Goal: Task Accomplishment & Management: Complete application form

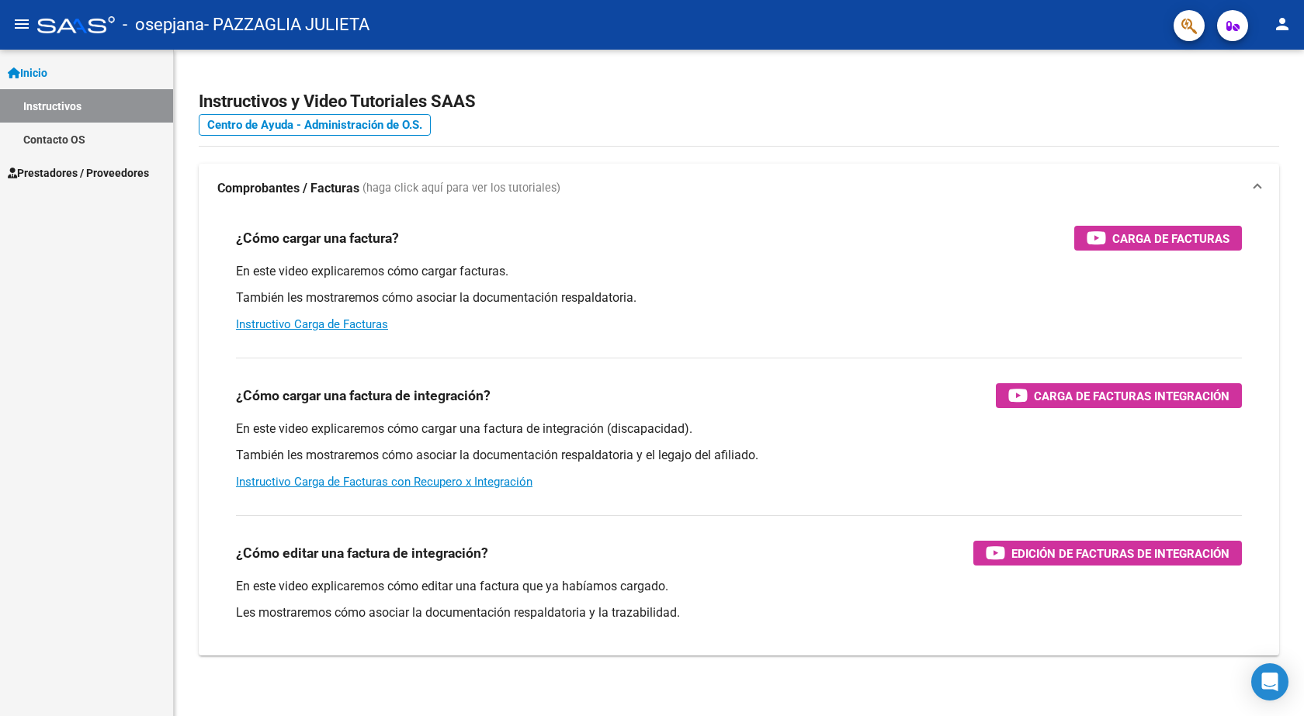
click at [44, 78] on span "Inicio" at bounding box center [28, 72] width 40 height 17
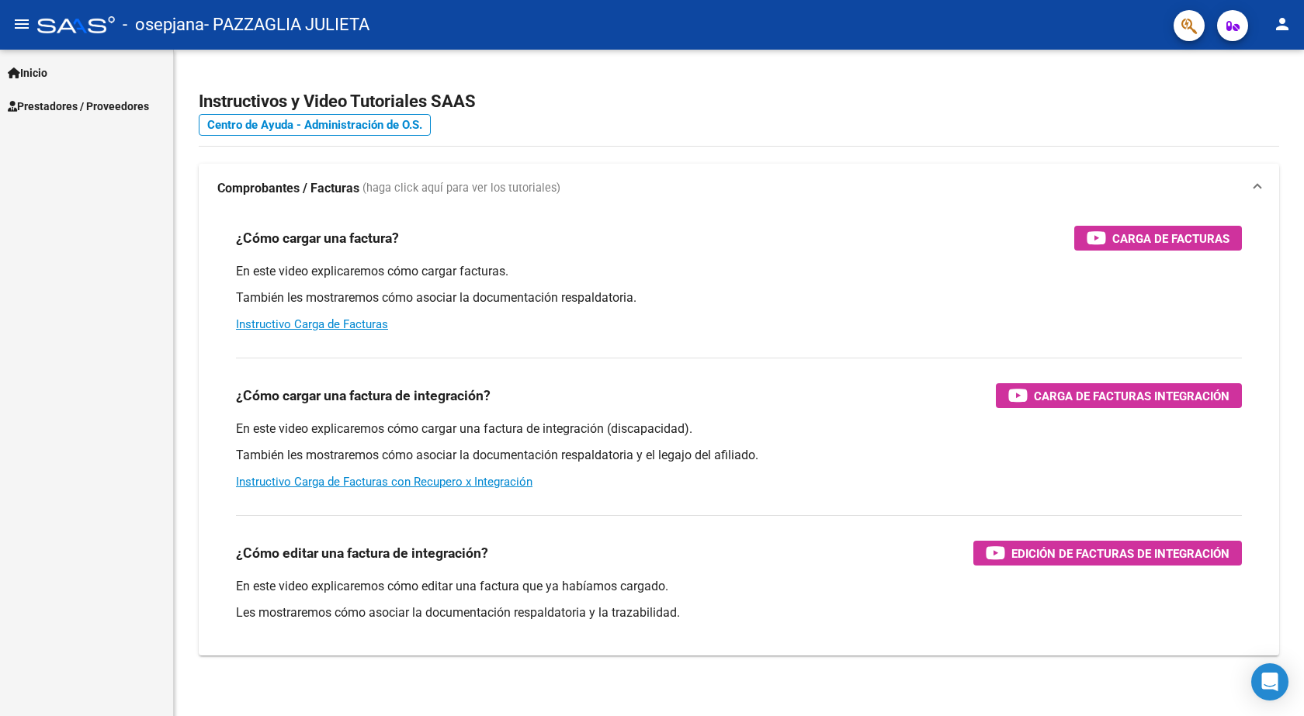
click at [54, 99] on span "Prestadores / Proveedores" at bounding box center [78, 106] width 141 height 17
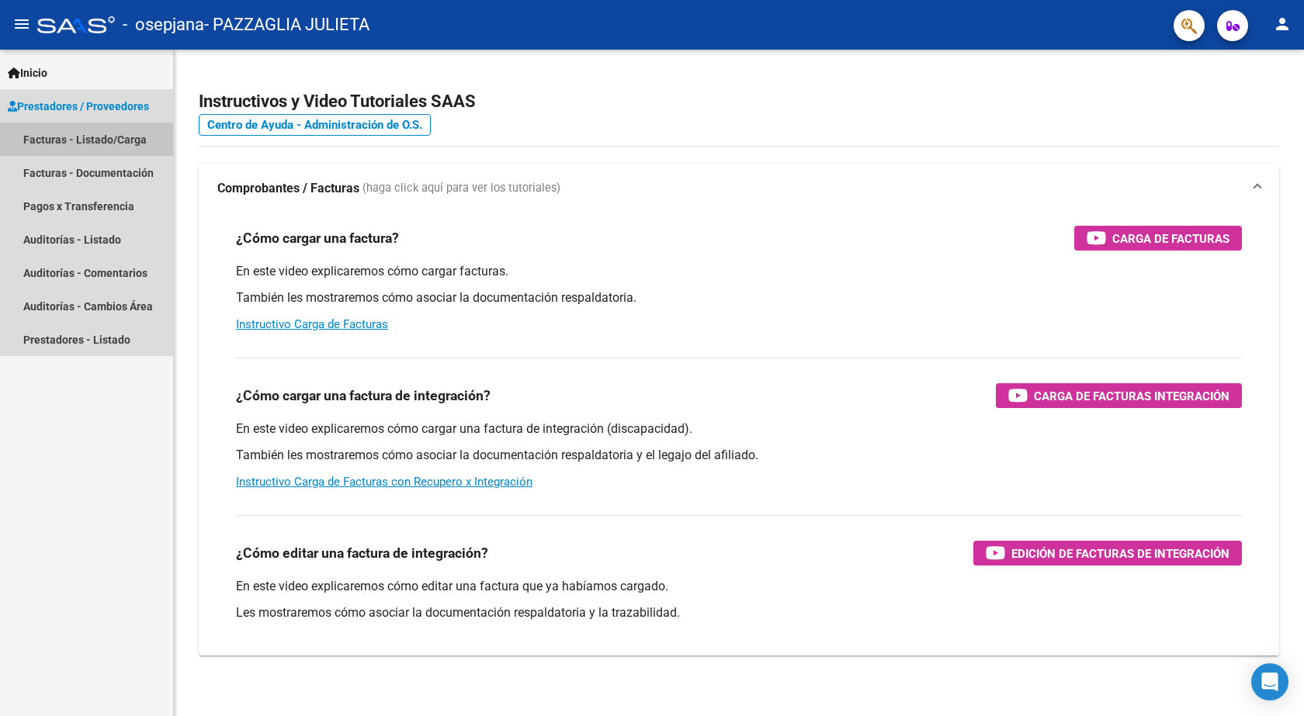
click at [60, 140] on link "Facturas - Listado/Carga" at bounding box center [86, 139] width 173 height 33
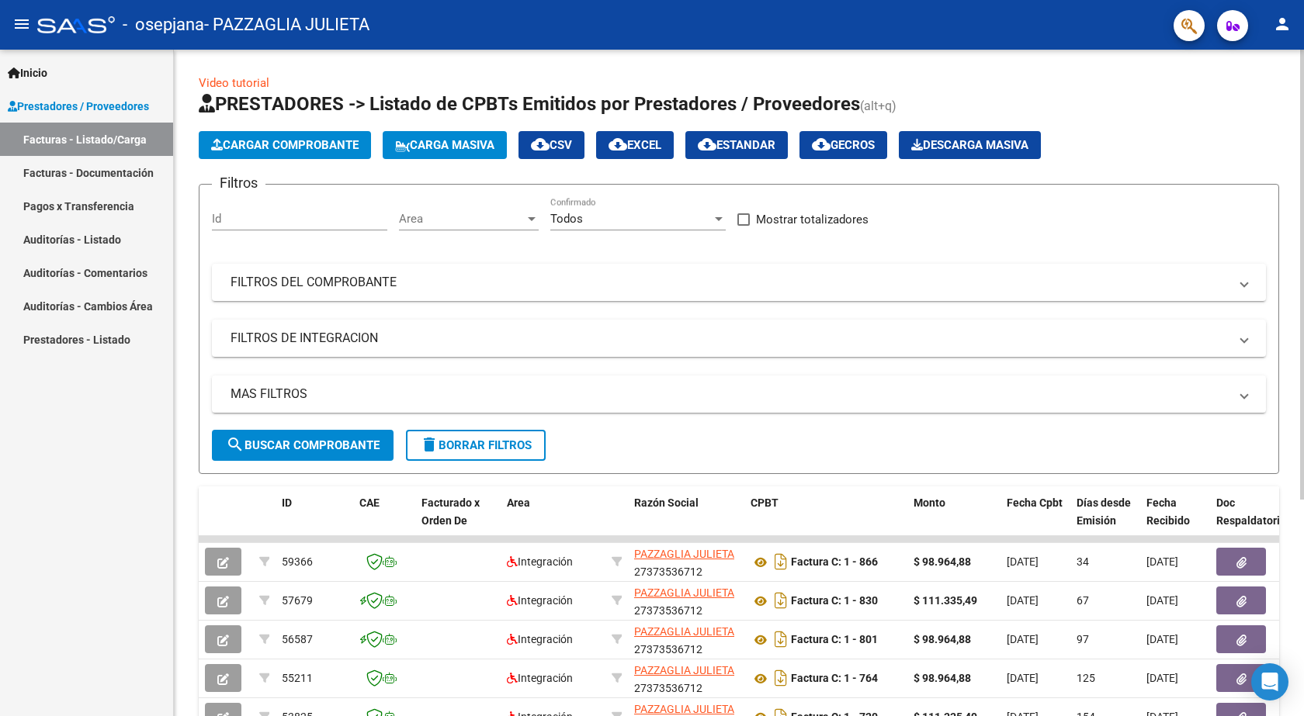
click at [266, 147] on span "Cargar Comprobante" at bounding box center [284, 145] width 147 height 14
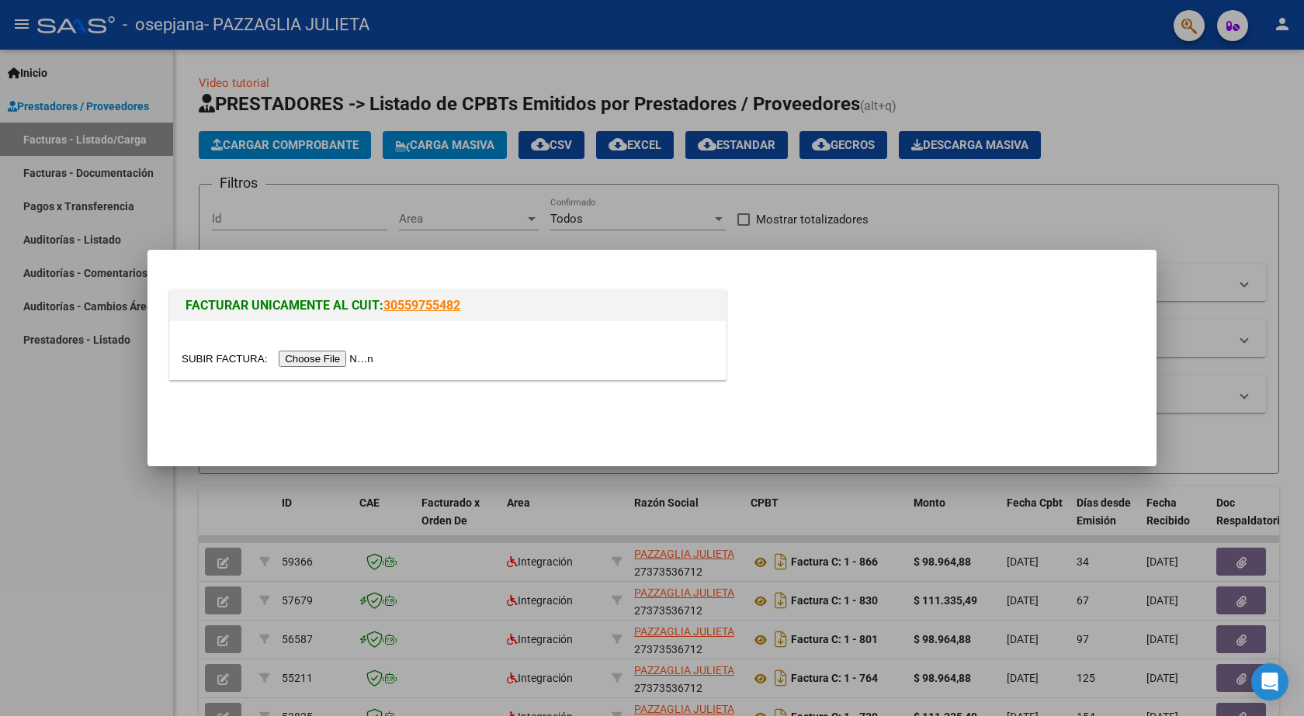
click at [309, 360] on input "file" at bounding box center [280, 359] width 196 height 16
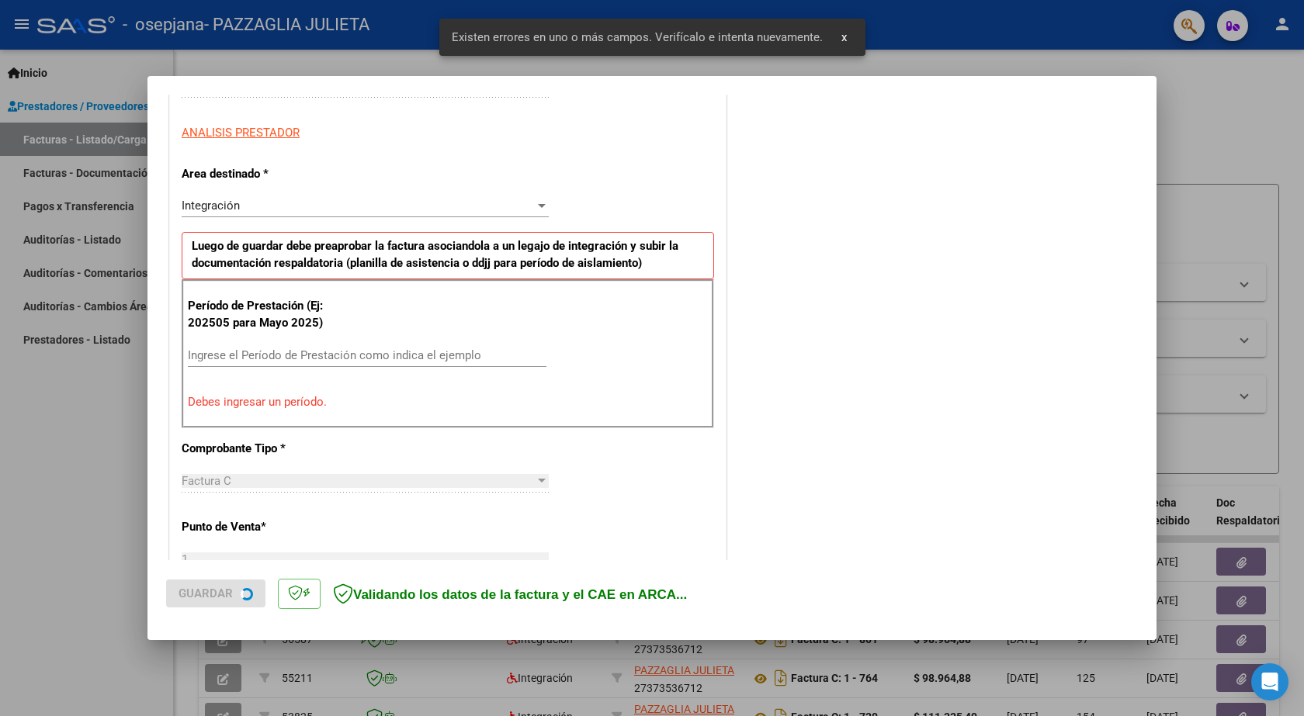
scroll to position [279, 0]
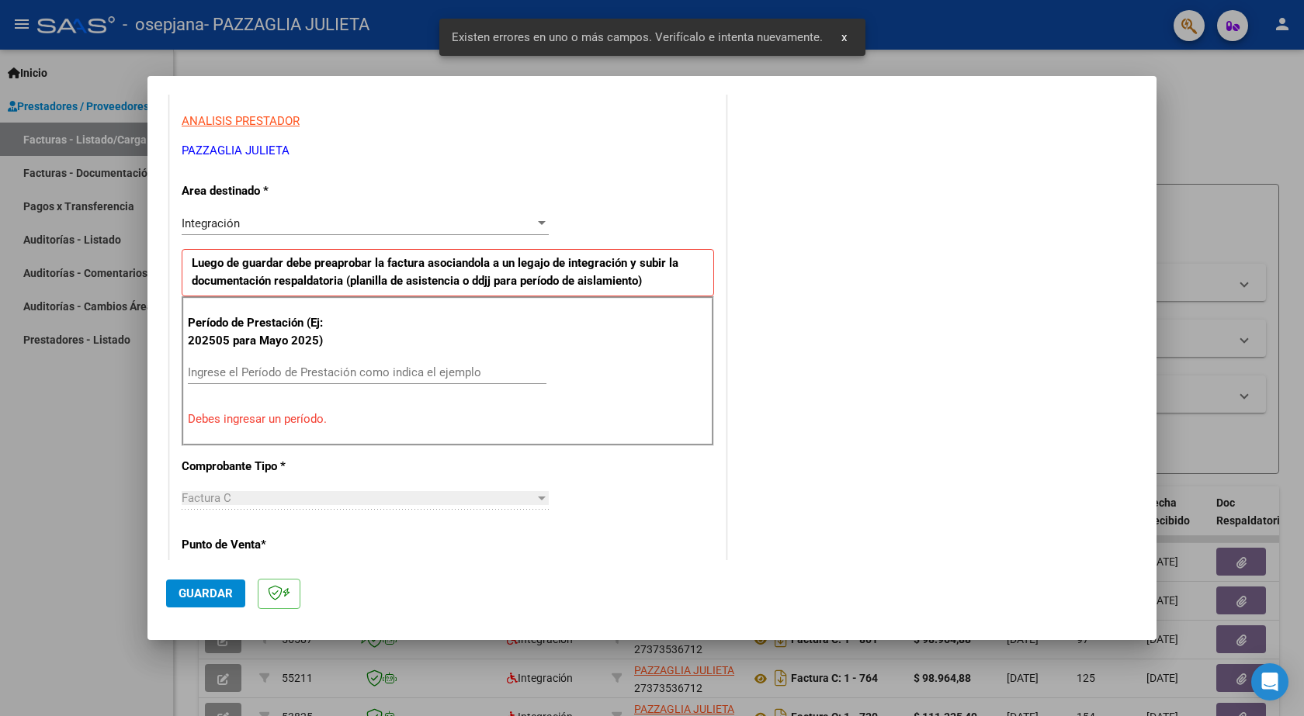
click at [230, 373] on input "Ingrese el Período de Prestación como indica el ejemplo" at bounding box center [367, 373] width 359 height 14
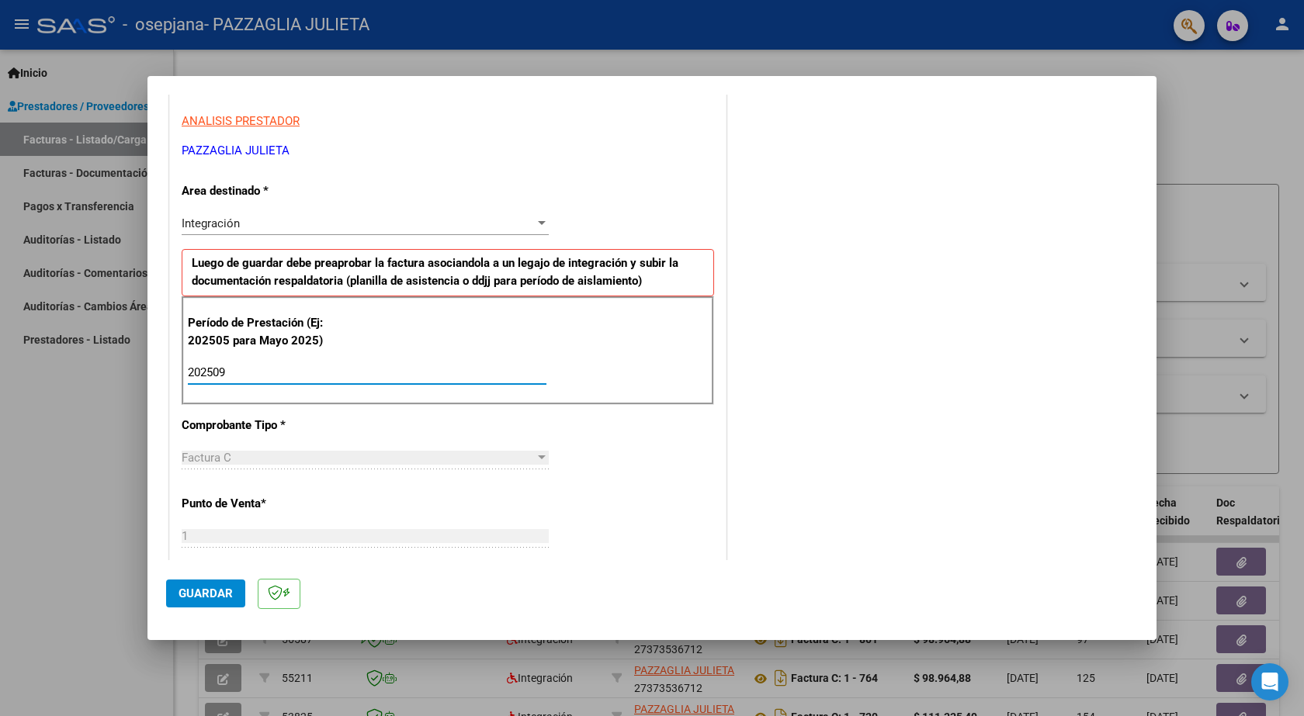
type input "202509"
click at [622, 459] on div "CUIT * 27-37353671-2 Ingresar CUIT ANALISIS PRESTADOR PAZZAGLIA JULIETA ARCA Pa…" at bounding box center [448, 595] width 556 height 1168
click at [192, 596] on span "Guardar" at bounding box center [205, 594] width 54 height 14
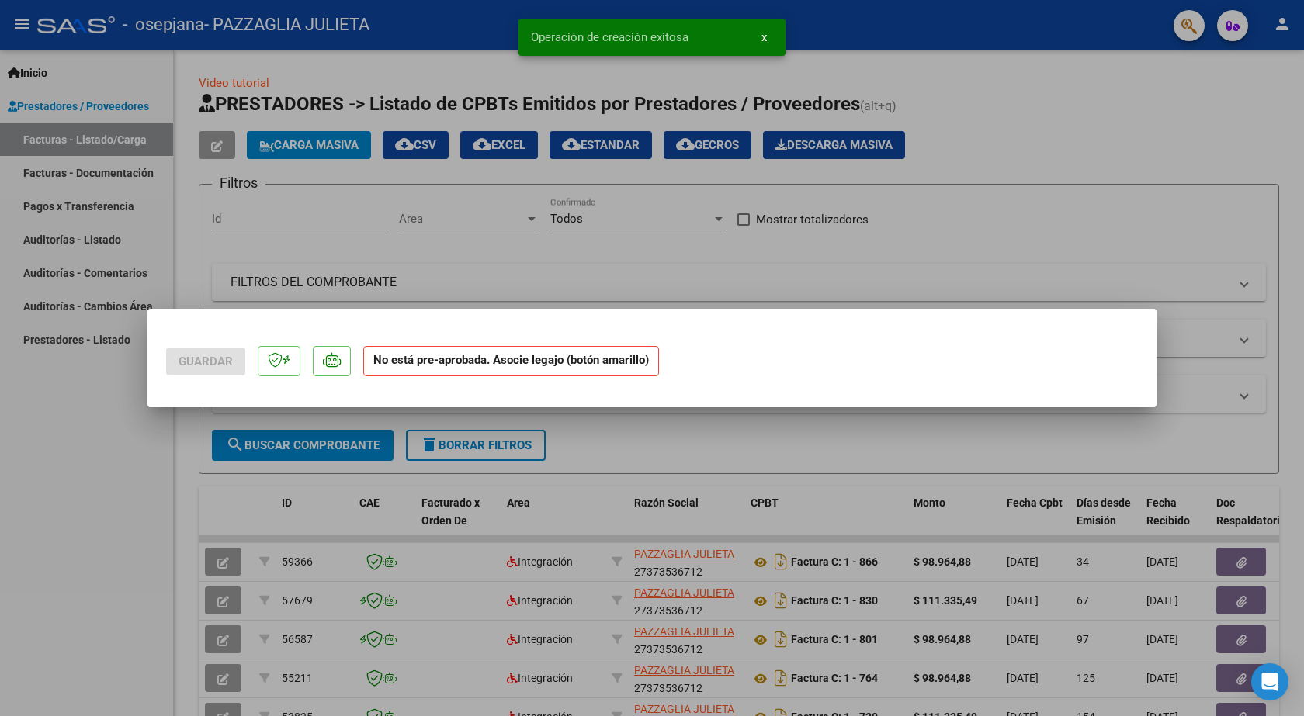
scroll to position [0, 0]
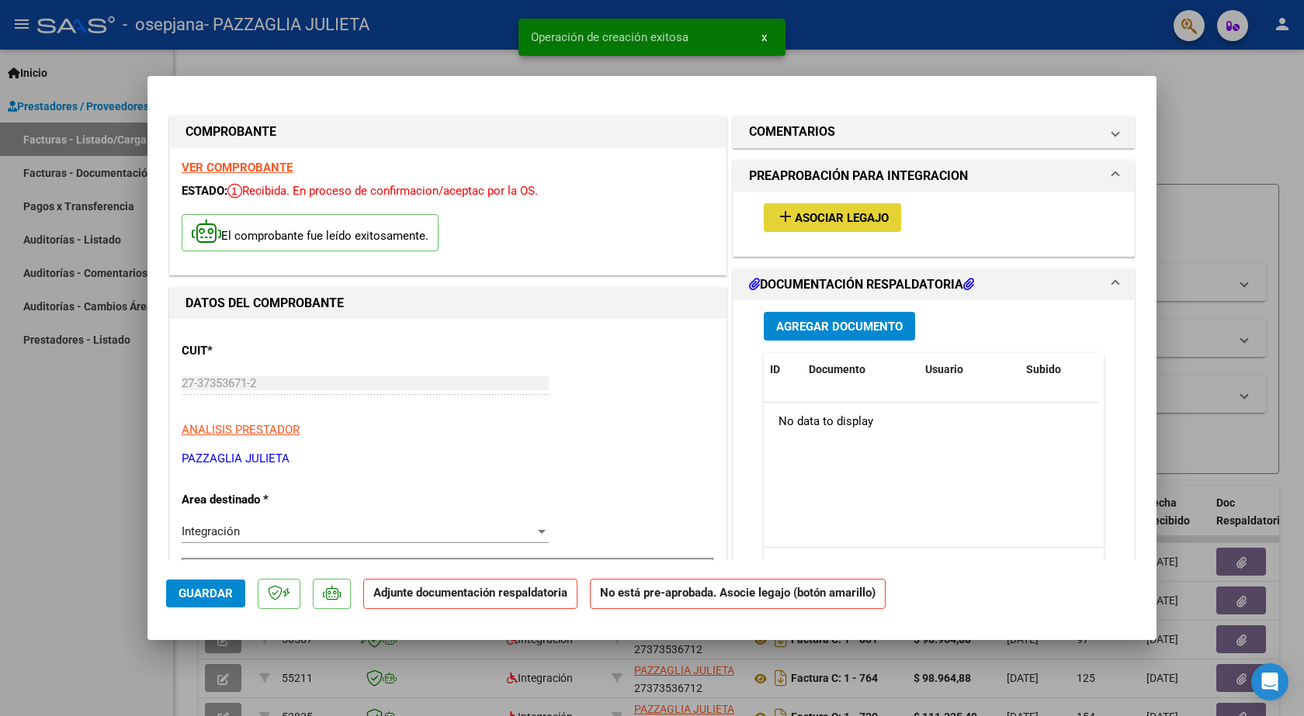
click at [804, 213] on span "Asociar Legajo" at bounding box center [842, 218] width 94 height 14
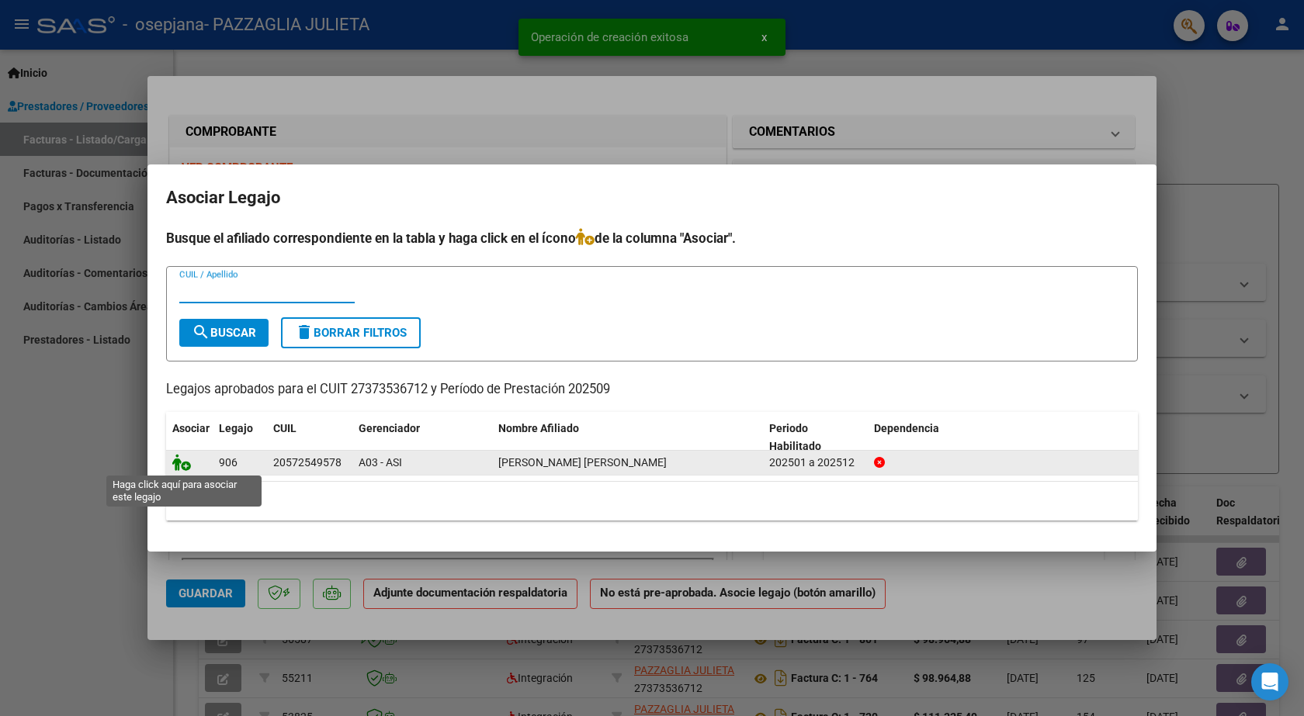
click at [185, 466] on icon at bounding box center [181, 462] width 19 height 17
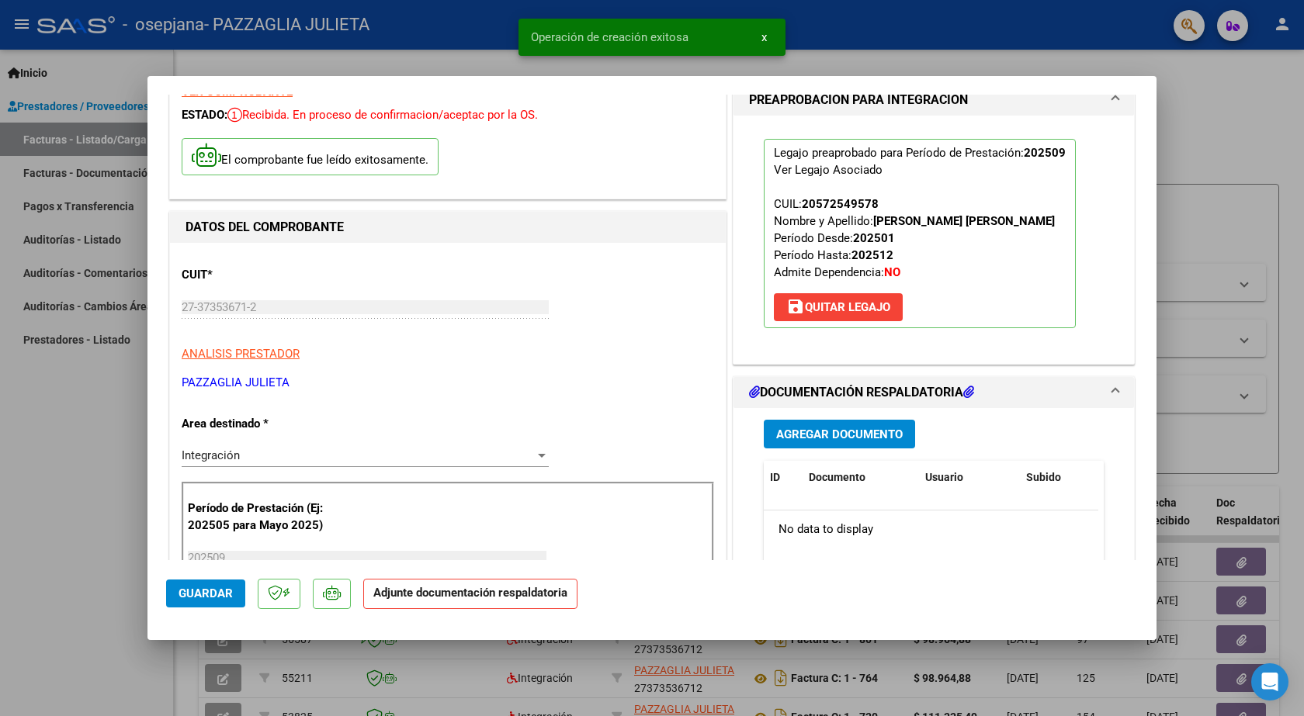
scroll to position [233, 0]
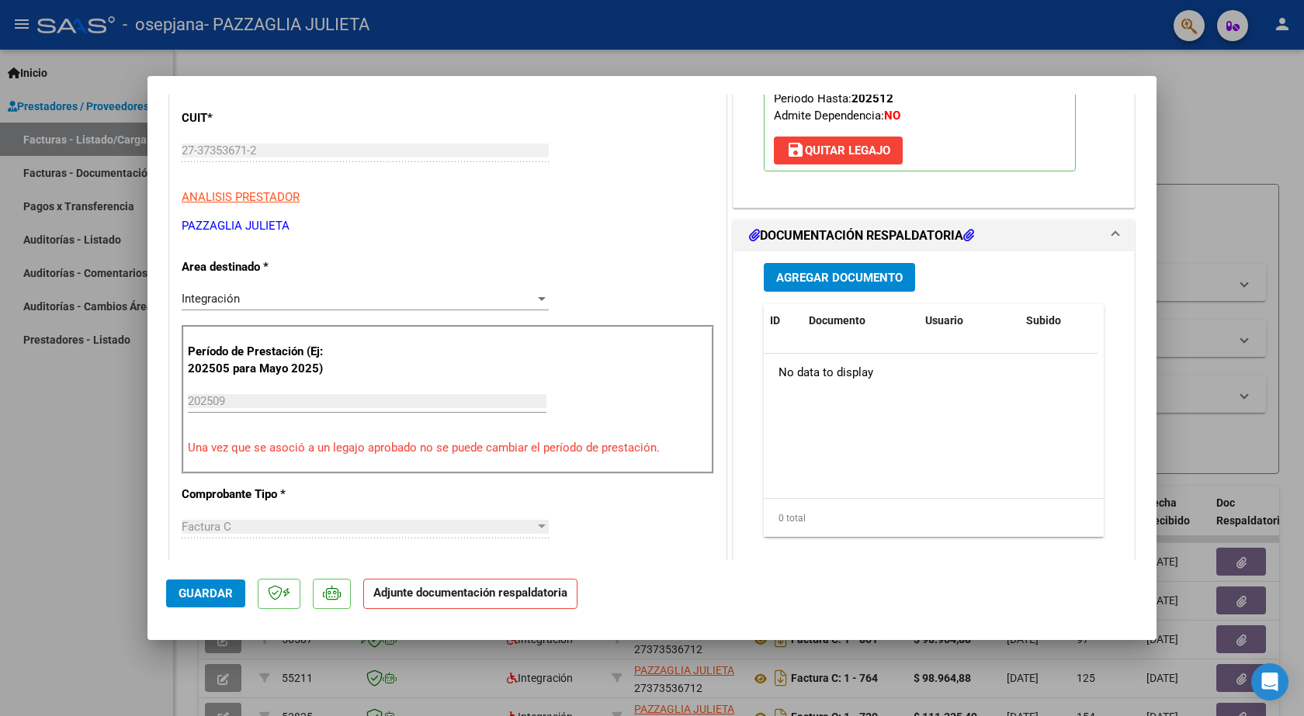
click at [811, 271] on span "Agregar Documento" at bounding box center [839, 278] width 126 height 14
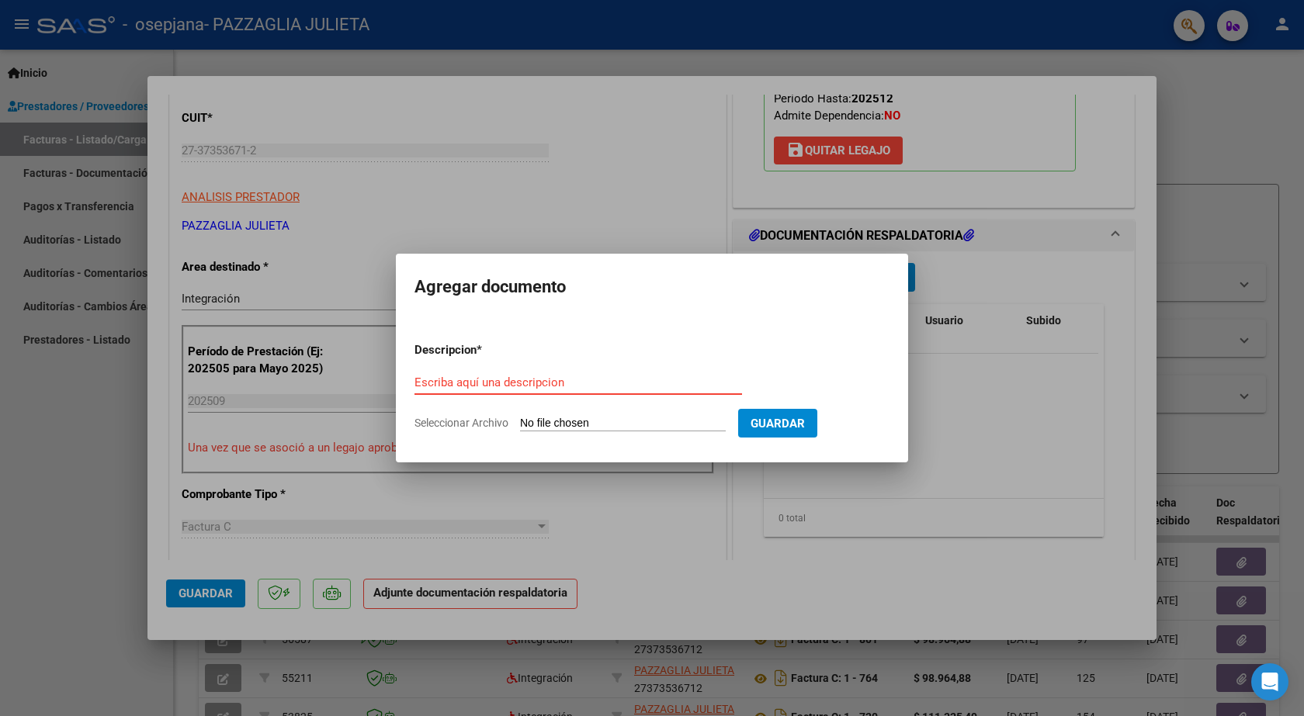
click at [499, 386] on input "Escriba aquí una descripcion" at bounding box center [577, 383] width 327 height 14
type input "asistencia"
click at [560, 423] on input "Seleccionar Archivo" at bounding box center [623, 424] width 206 height 15
type input "C:\fakepath\Tomas gorosito asistencia septiembre e.pdf"
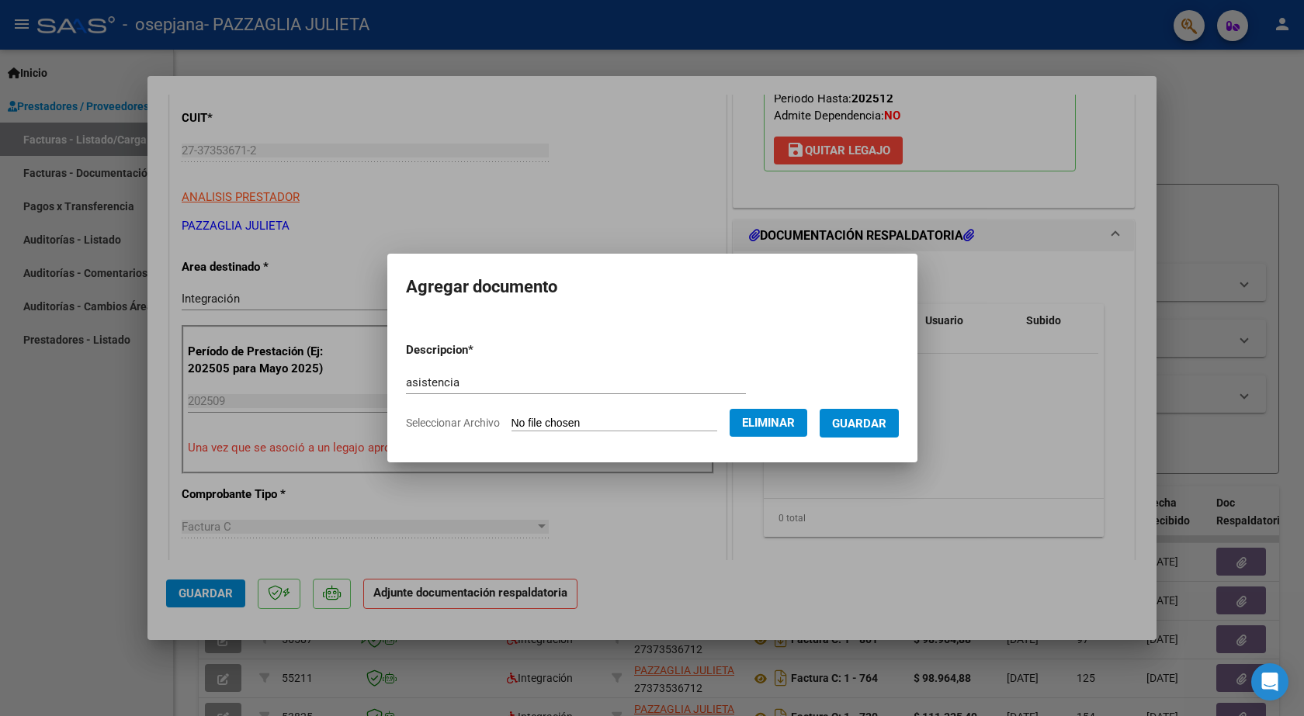
click at [877, 427] on span "Guardar" at bounding box center [859, 424] width 54 height 14
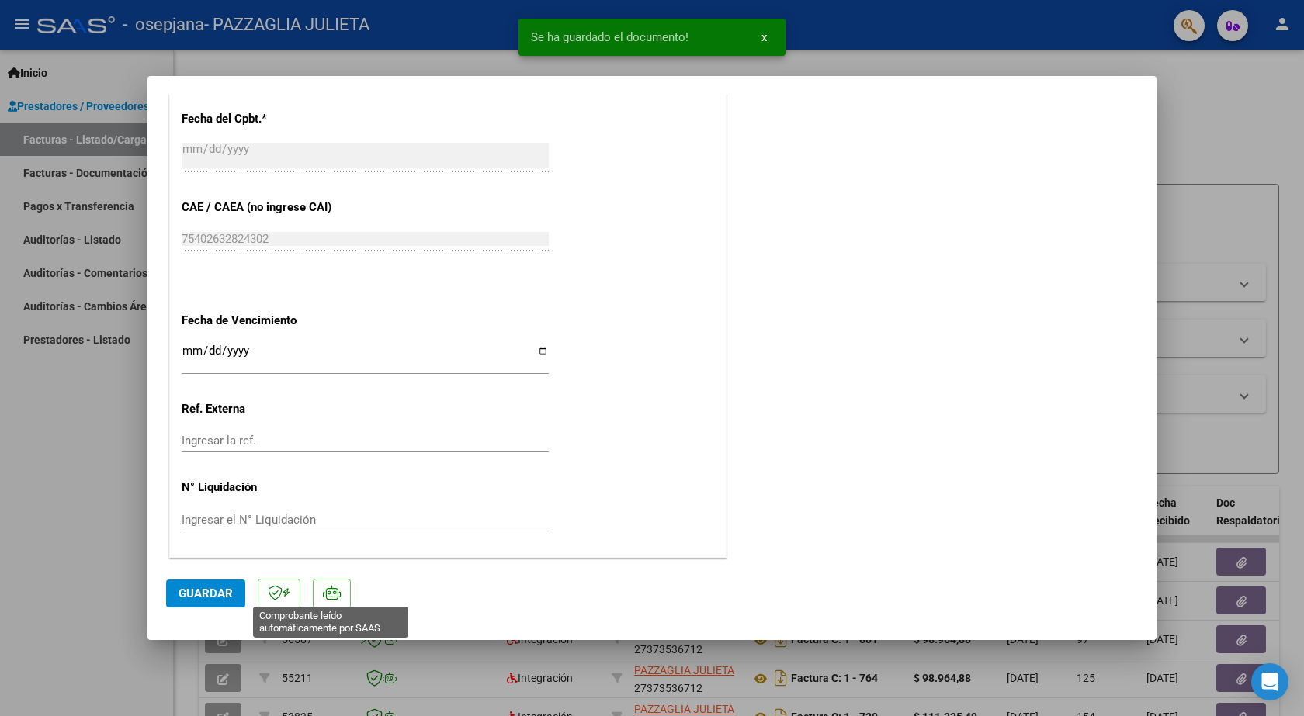
scroll to position [923, 0]
click at [224, 583] on button "Guardar" at bounding box center [205, 594] width 79 height 28
drag, startPoint x: 764, startPoint y: 39, endPoint x: 684, endPoint y: 7, distance: 85.3
click at [761, 36] on span "x" at bounding box center [763, 37] width 5 height 14
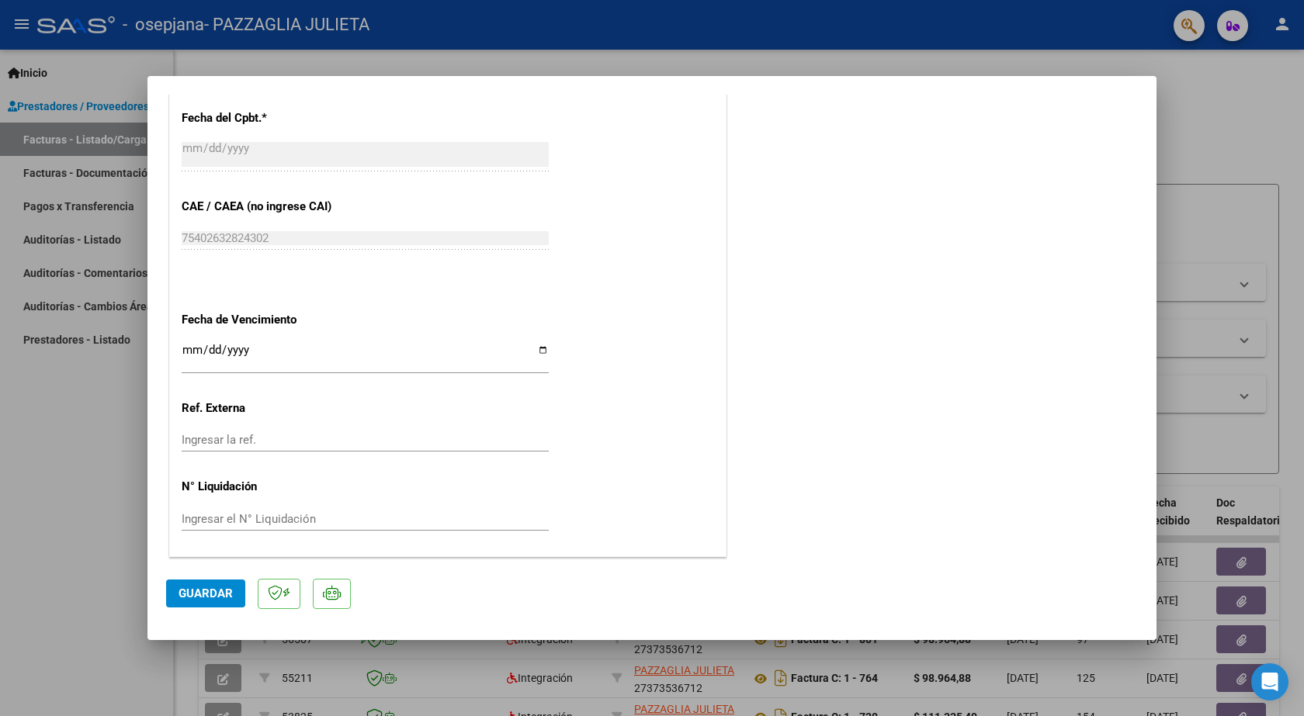
click at [59, 462] on div at bounding box center [652, 358] width 1304 height 716
type input "$ 0,00"
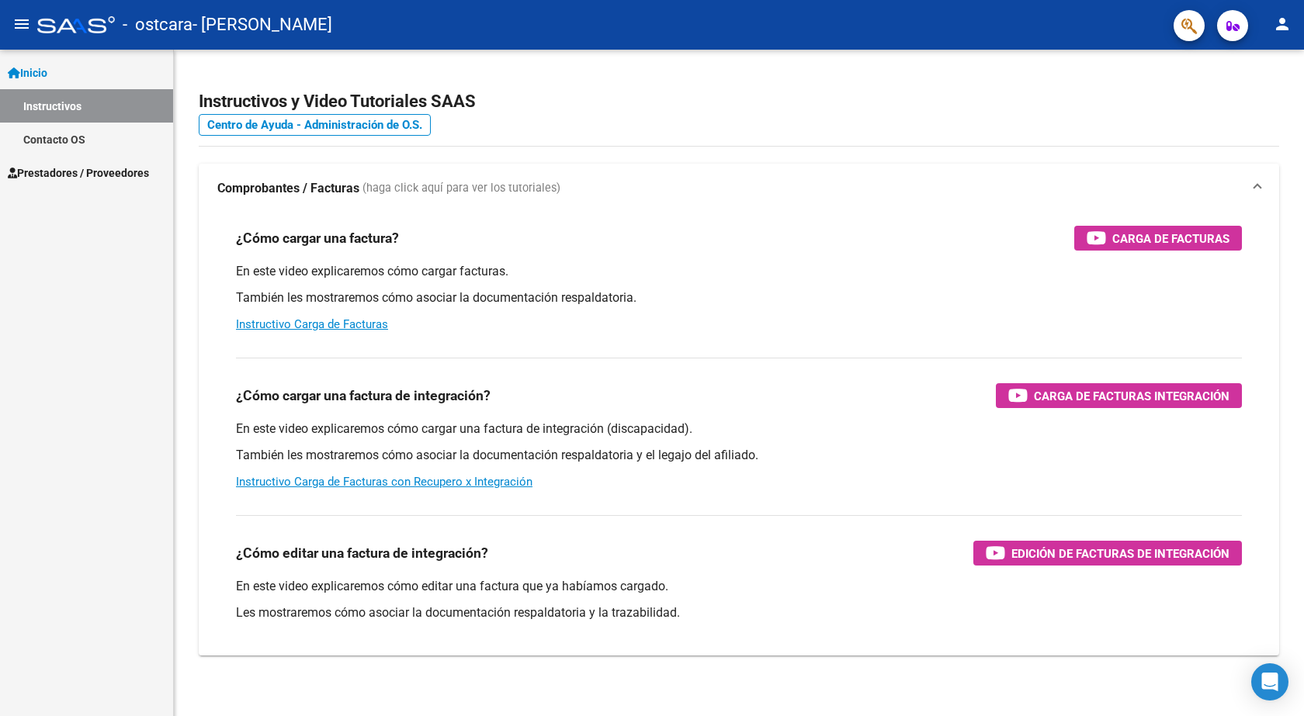
click at [75, 102] on link "Instructivos" at bounding box center [86, 105] width 173 height 33
click at [58, 58] on link "Inicio" at bounding box center [86, 72] width 173 height 33
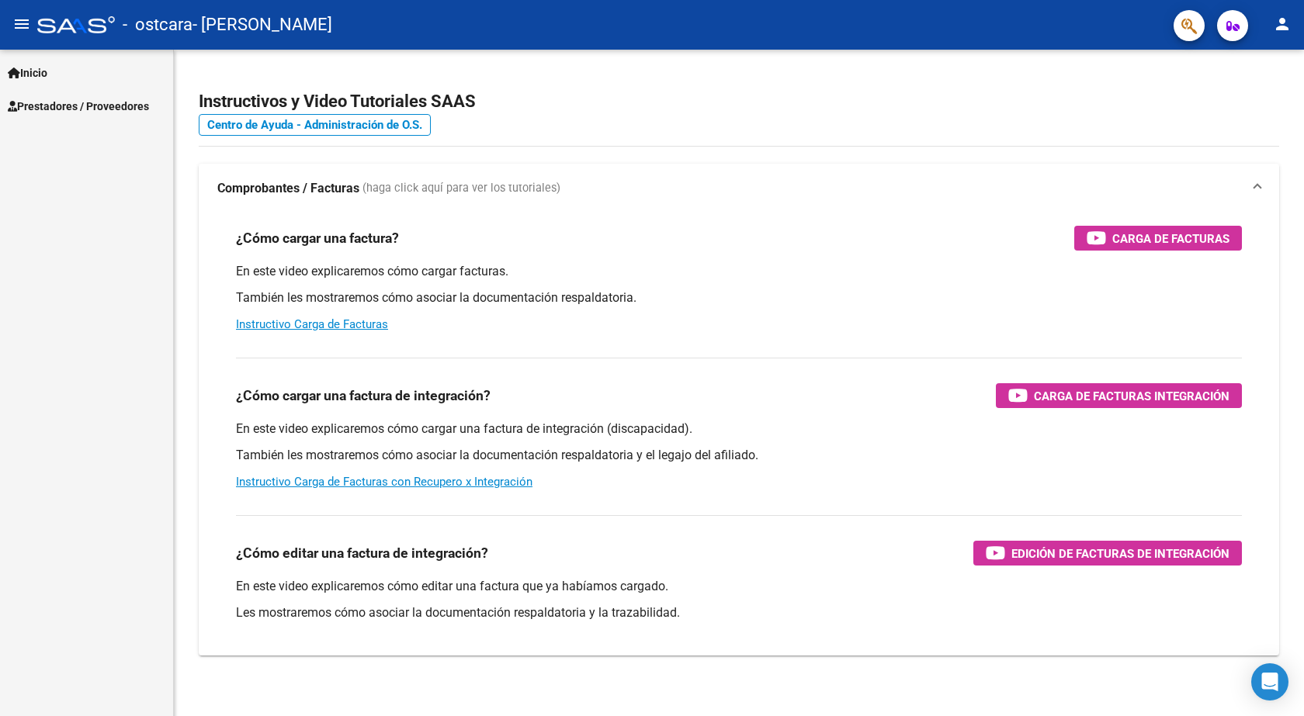
click at [75, 103] on span "Prestadores / Proveedores" at bounding box center [78, 106] width 141 height 17
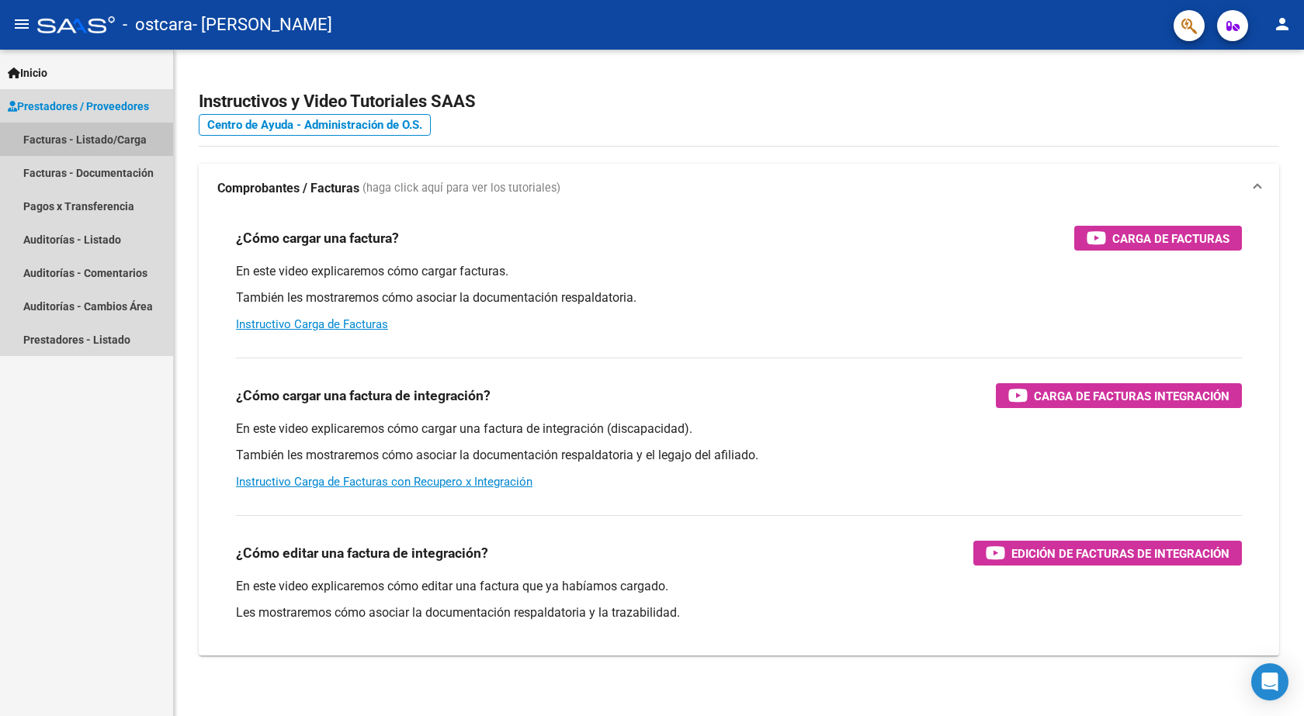
click at [67, 142] on link "Facturas - Listado/Carga" at bounding box center [86, 139] width 173 height 33
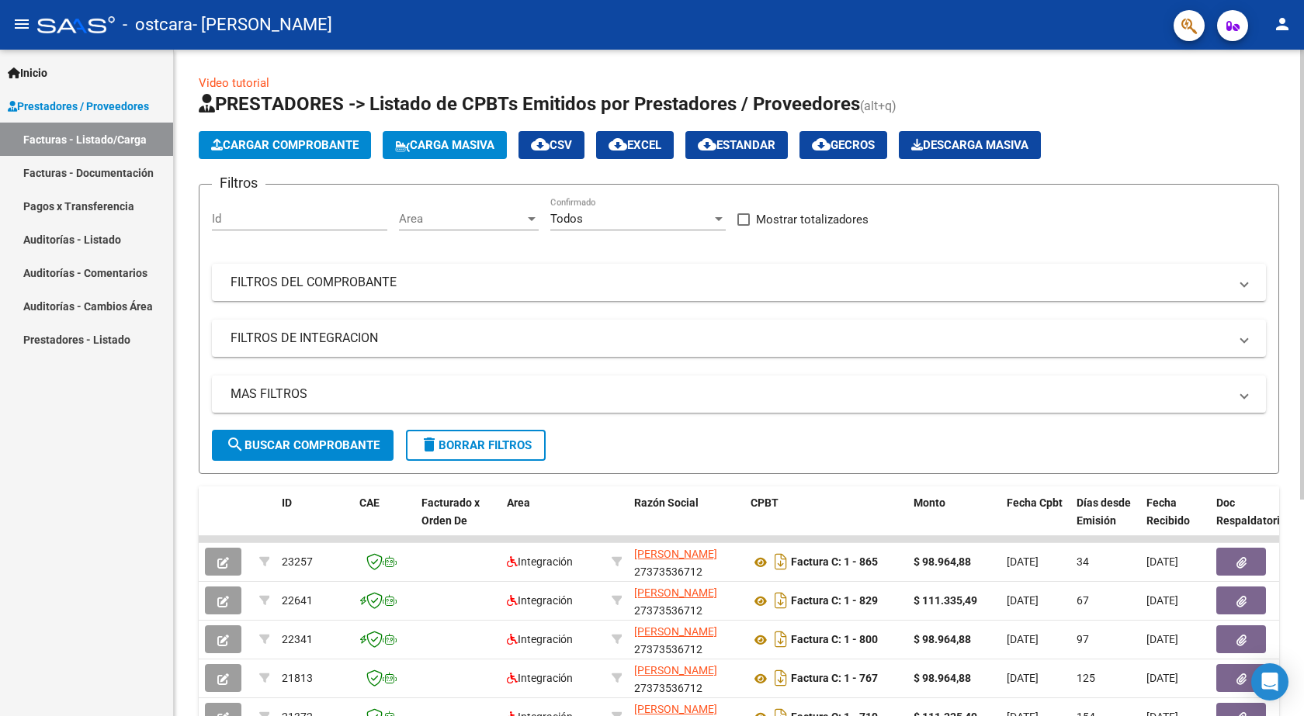
click at [261, 140] on span "Cargar Comprobante" at bounding box center [284, 145] width 147 height 14
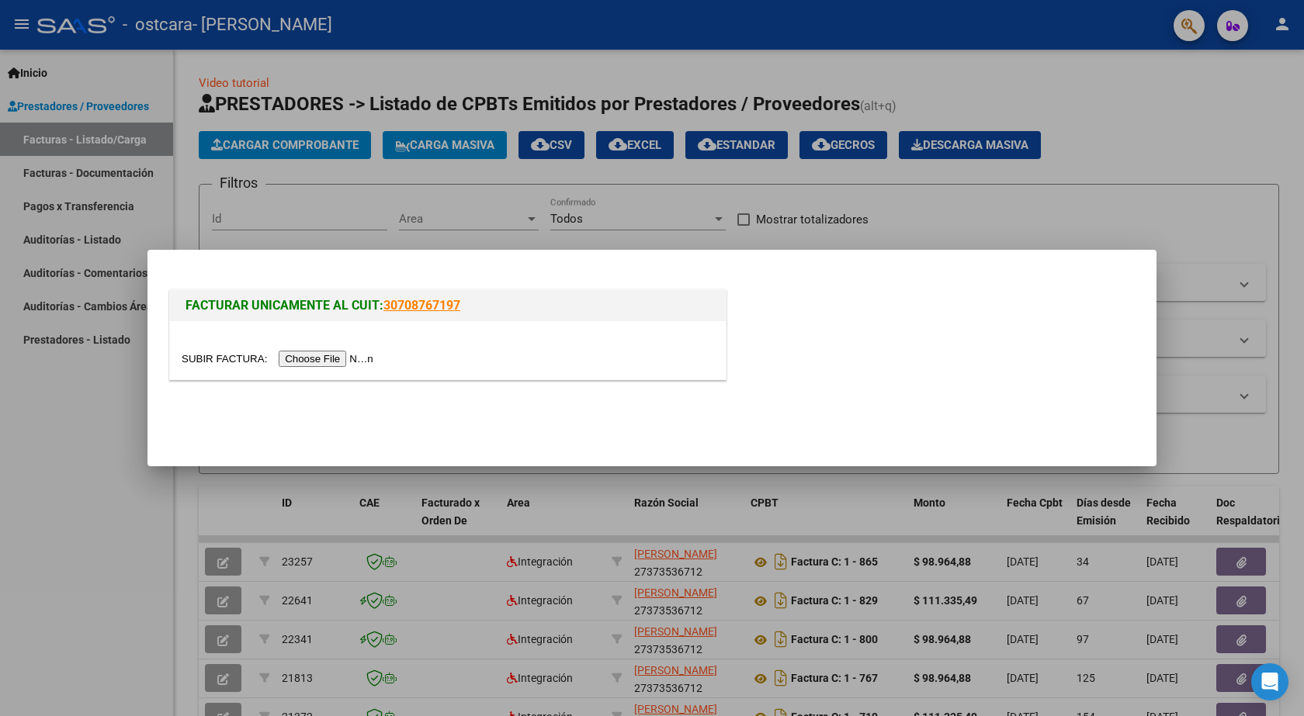
click at [310, 359] on input "file" at bounding box center [280, 359] width 196 height 16
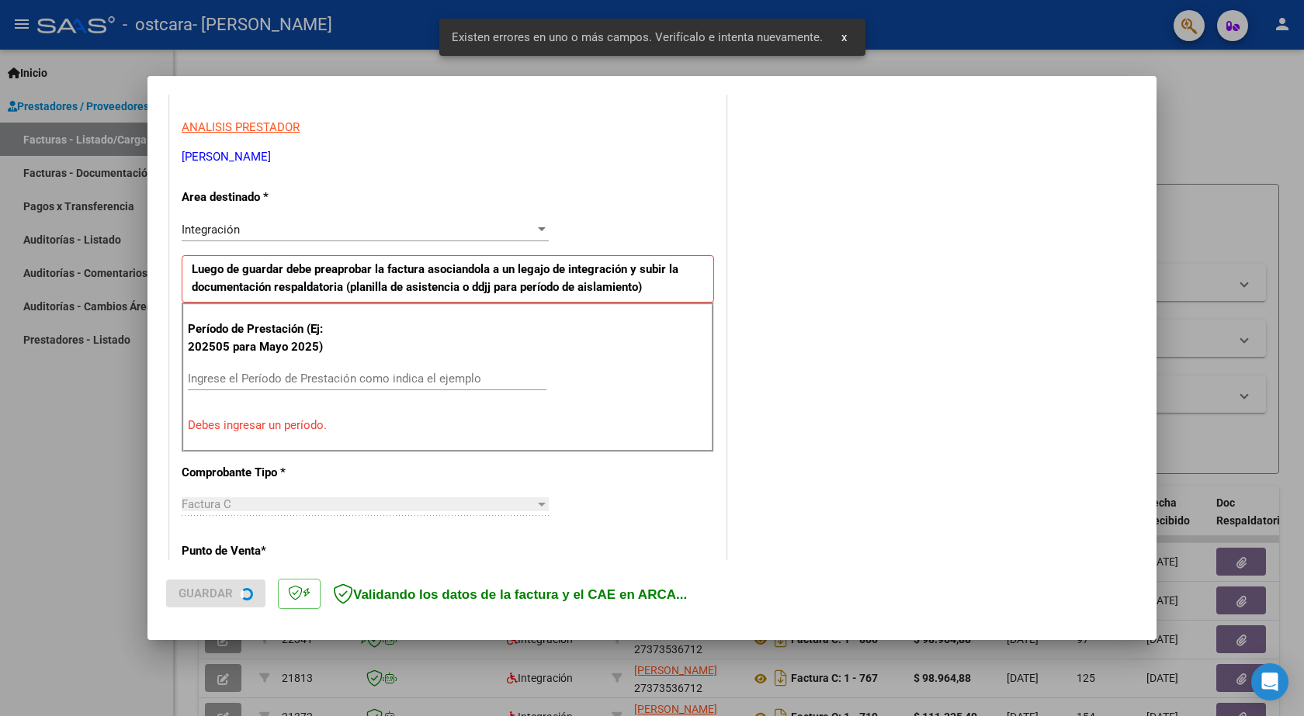
scroll to position [279, 0]
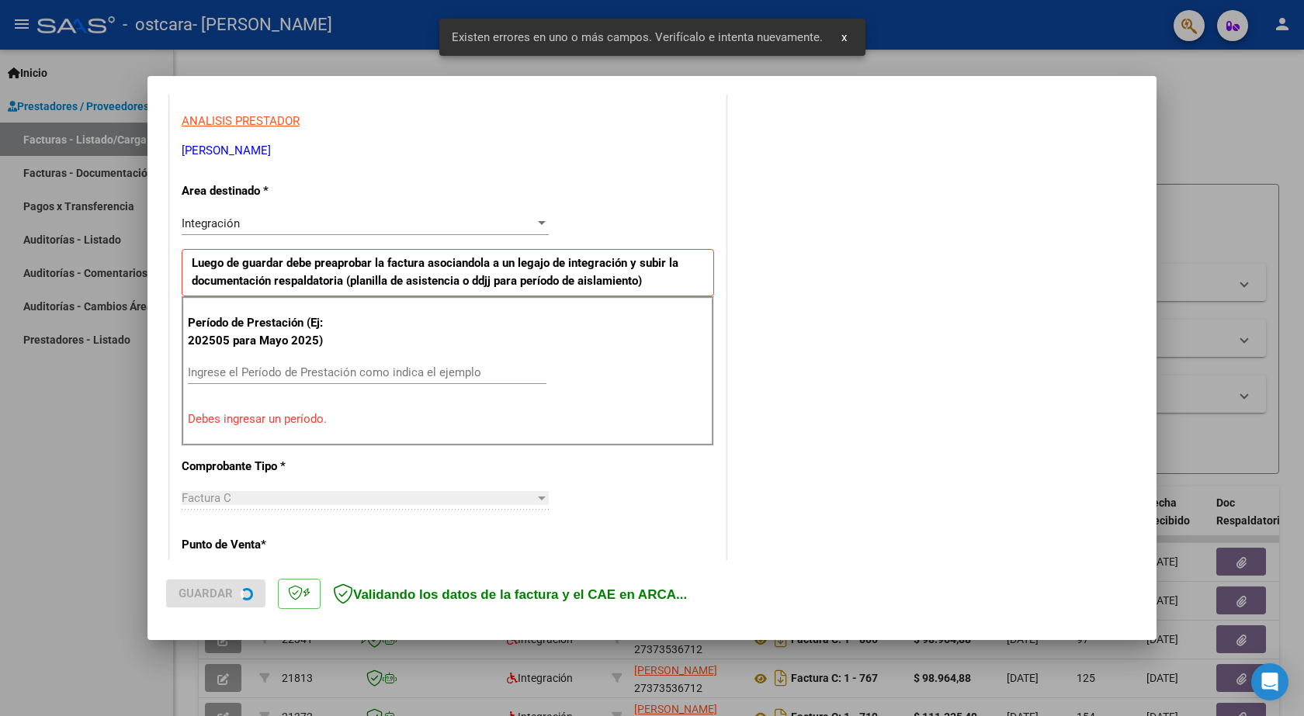
click at [203, 378] on input "Ingrese el Período de Prestación como indica el ejemplo" at bounding box center [367, 373] width 359 height 14
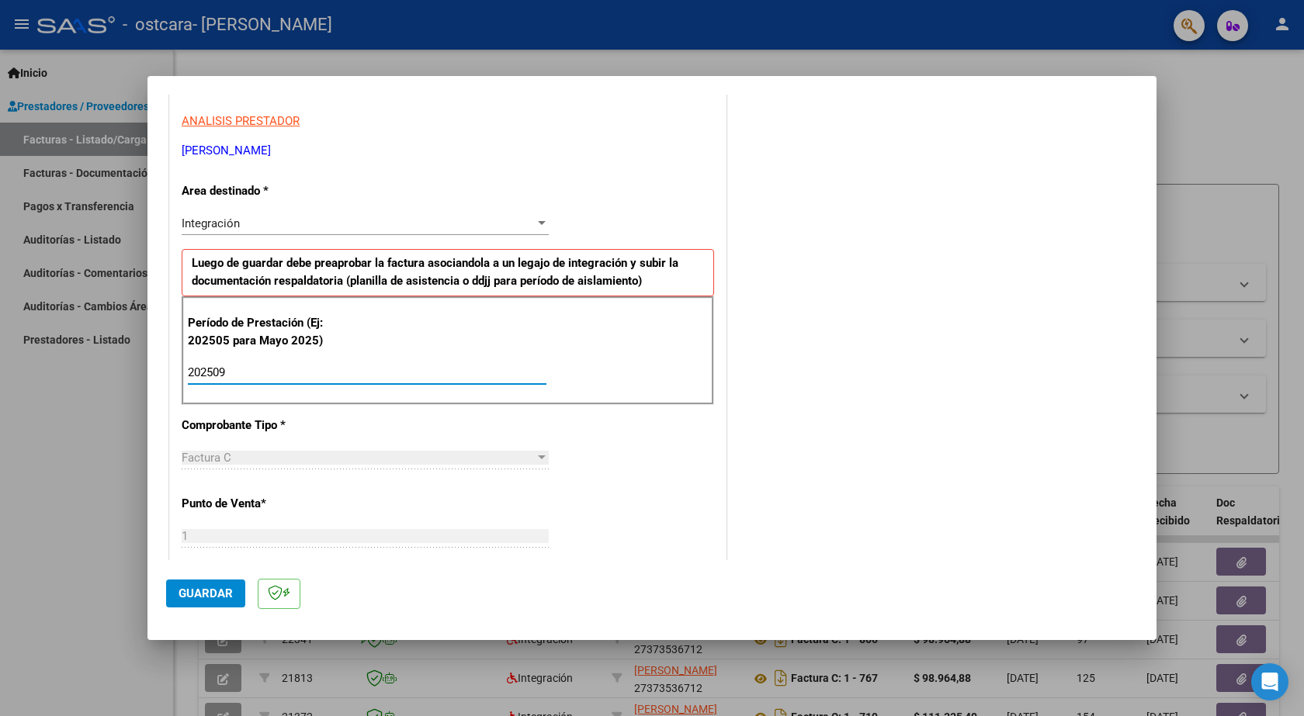
type input "202509"
click at [200, 593] on span "Guardar" at bounding box center [205, 594] width 54 height 14
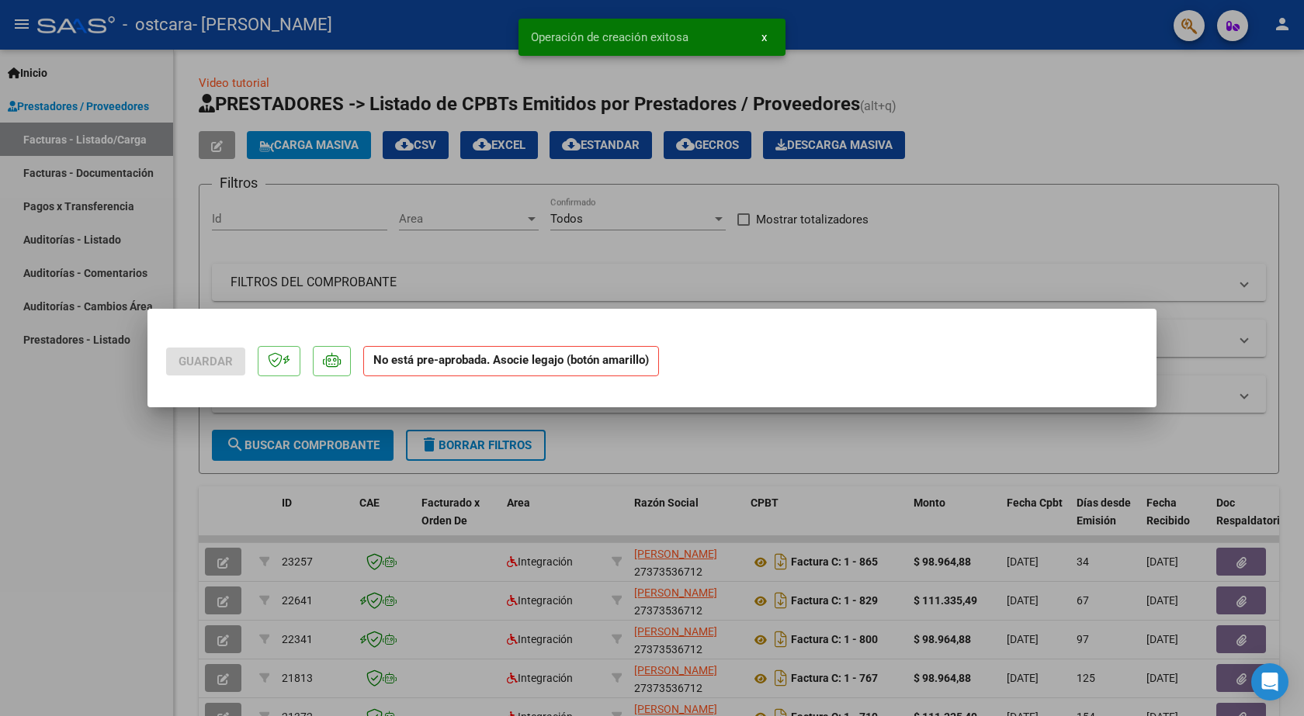
scroll to position [0, 0]
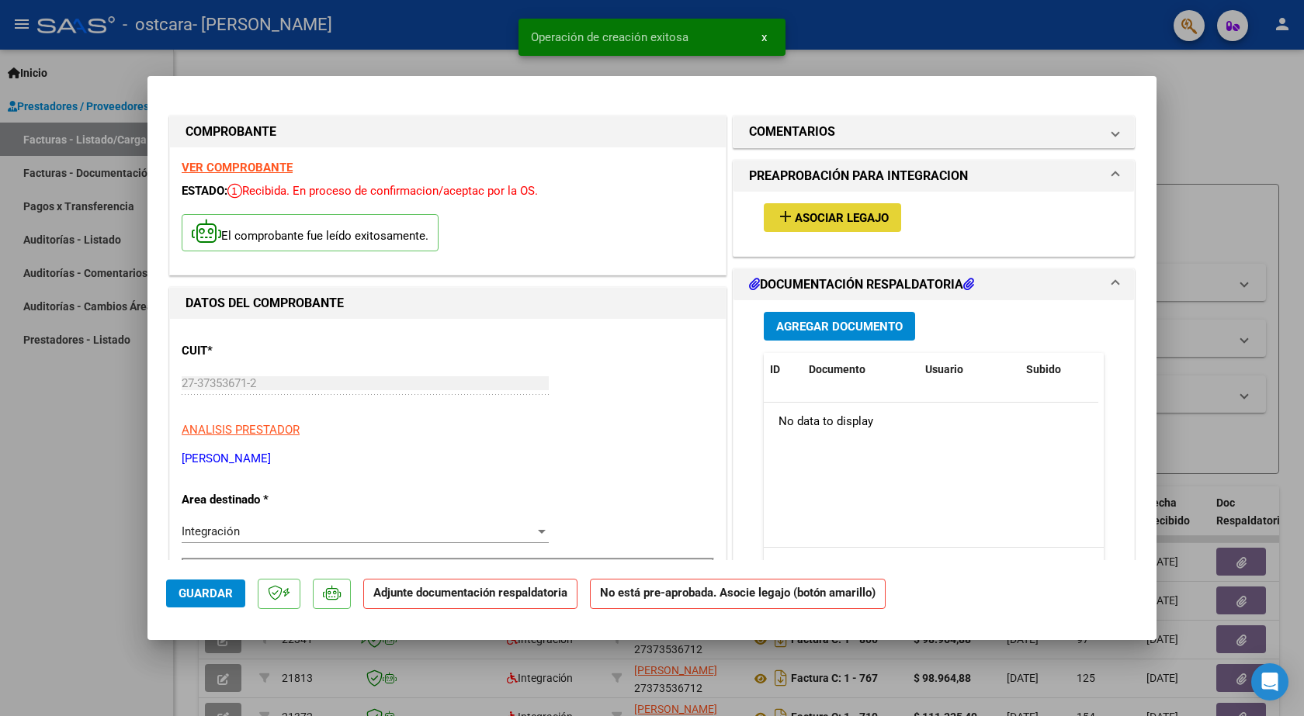
click at [830, 212] on span "Asociar Legajo" at bounding box center [842, 218] width 94 height 14
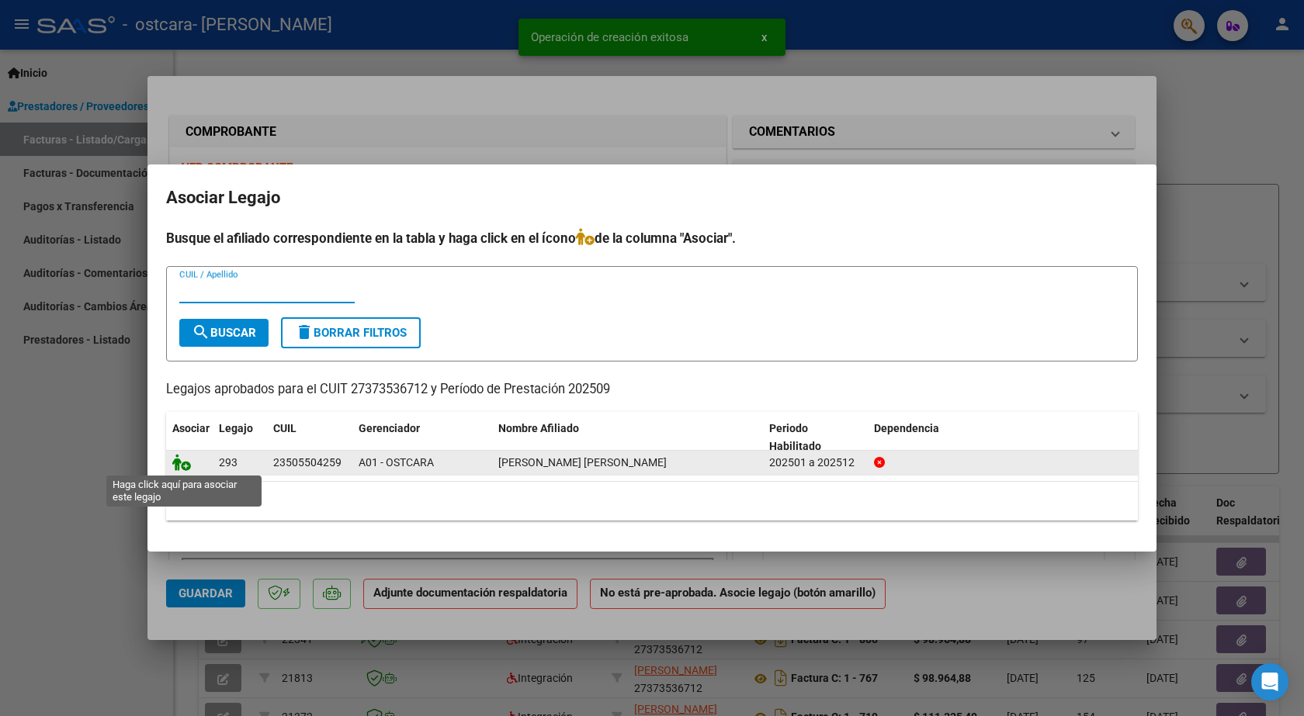
click at [189, 459] on icon at bounding box center [181, 462] width 19 height 17
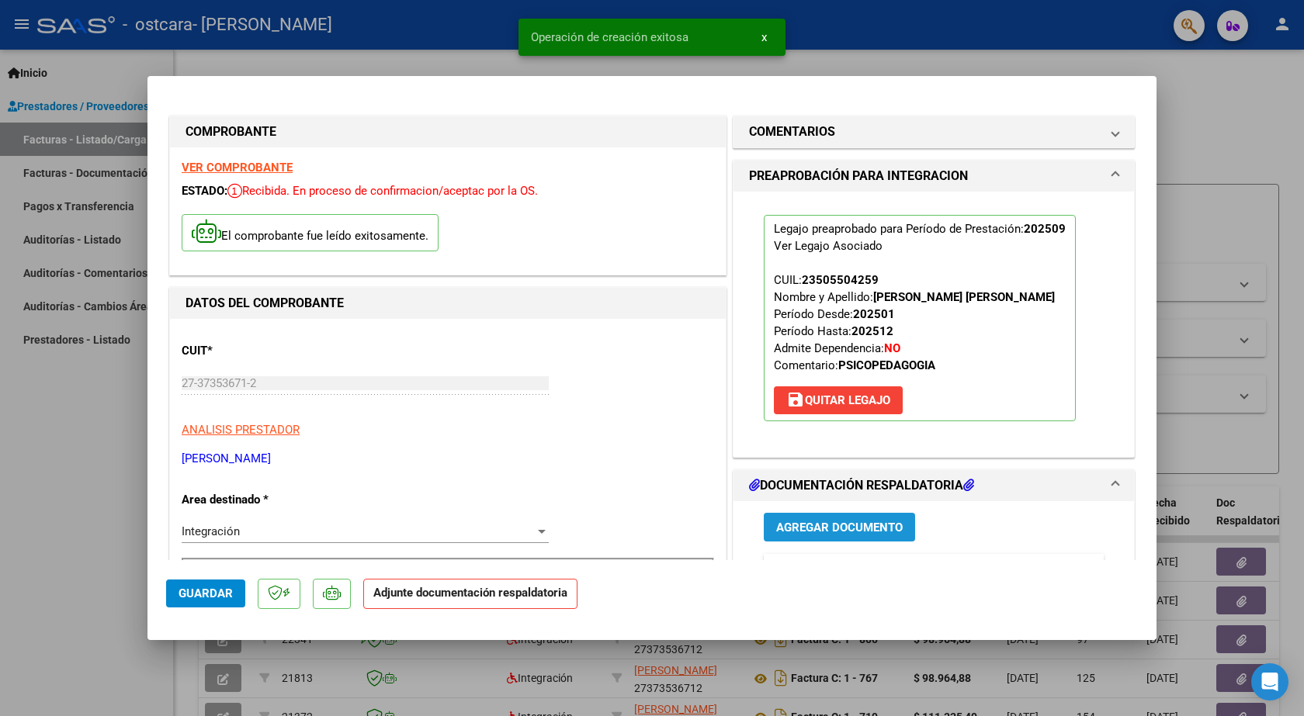
click at [785, 542] on button "Agregar Documento" at bounding box center [839, 527] width 151 height 29
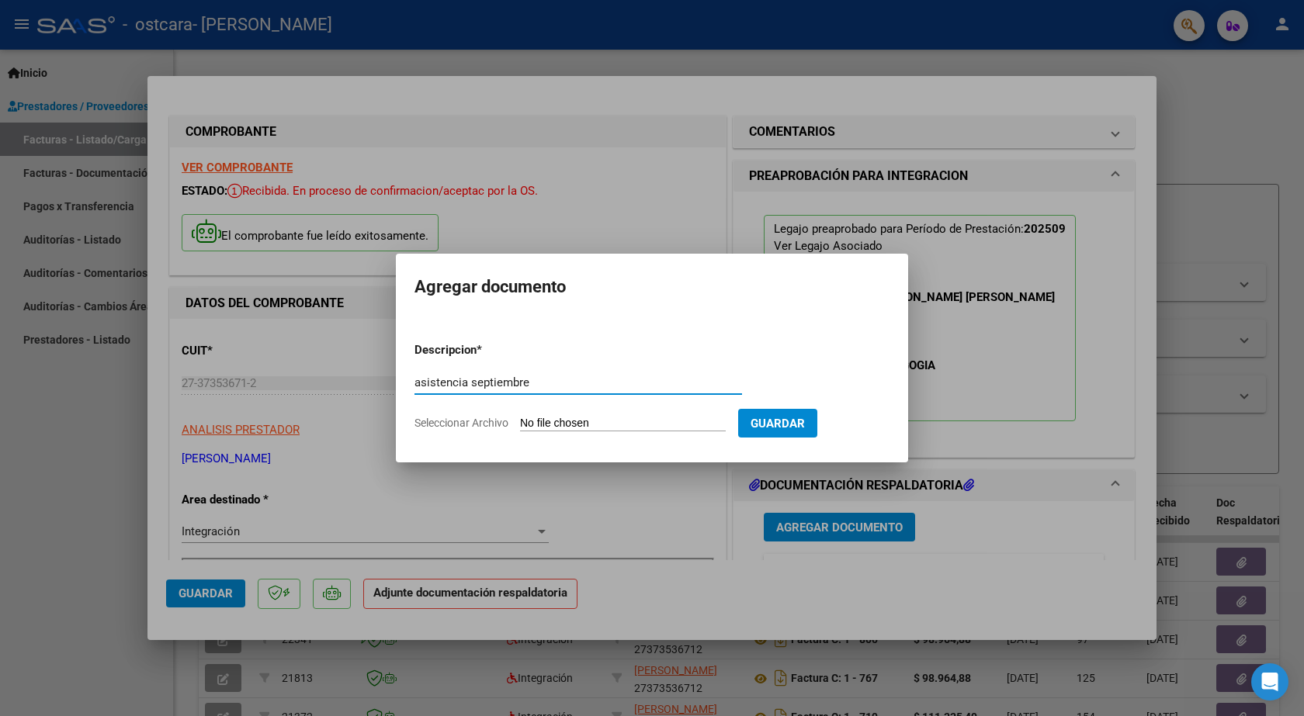
type input "asistencia septiembre"
click at [587, 423] on input "Seleccionar Archivo" at bounding box center [623, 424] width 206 height 15
type input "C:\fakepath\[PERSON_NAME] asistencia septiembre.pdf"
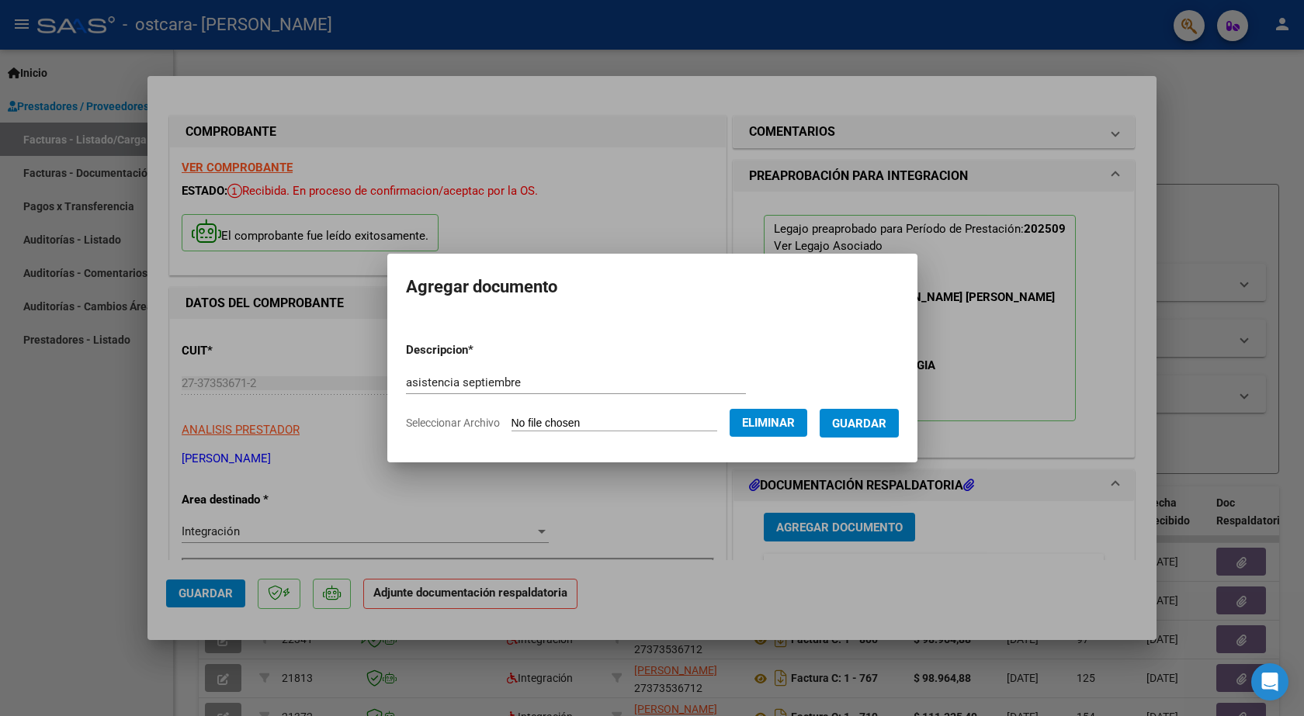
click at [899, 419] on button "Guardar" at bounding box center [859, 423] width 79 height 29
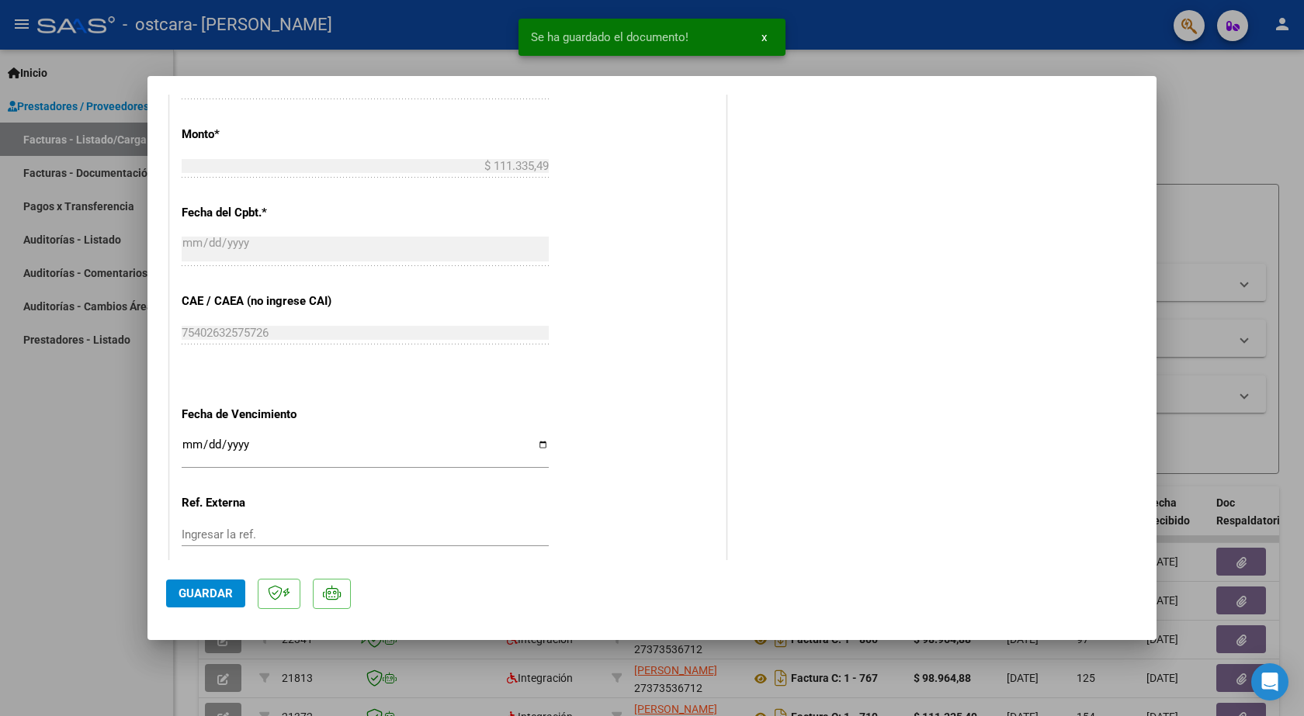
scroll to position [923, 0]
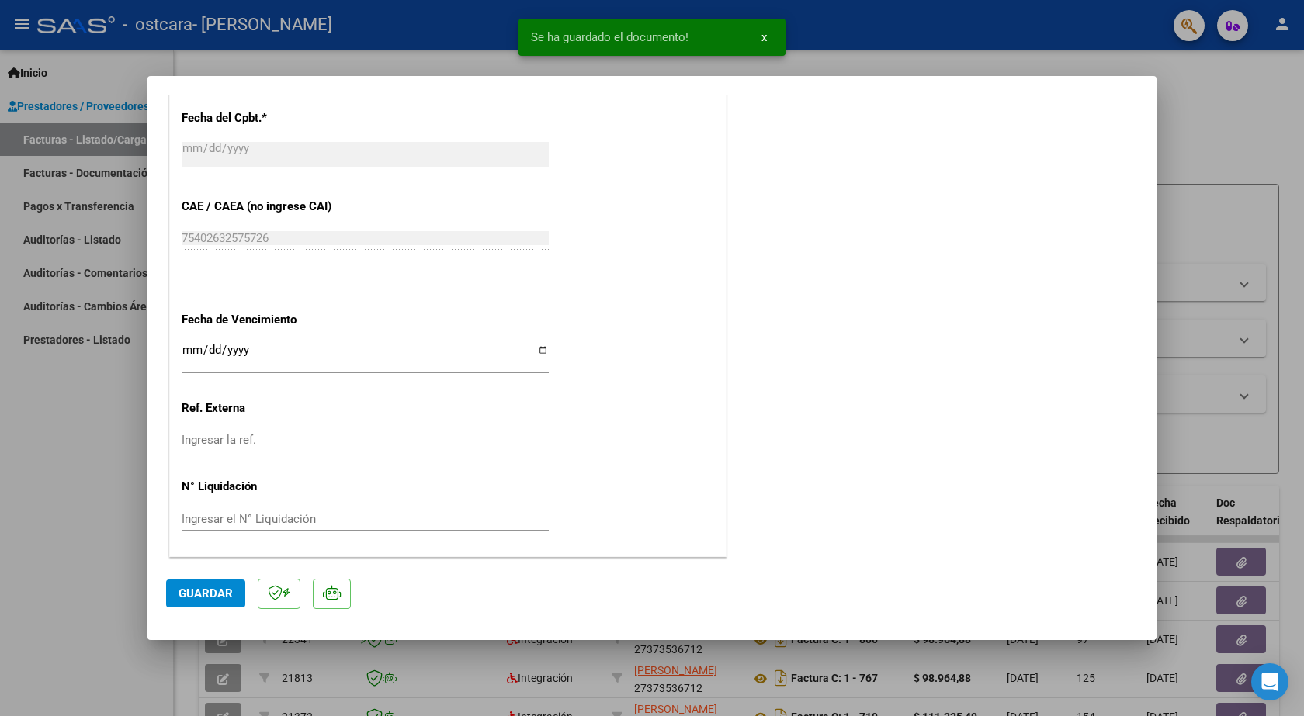
click at [210, 595] on span "Guardar" at bounding box center [205, 594] width 54 height 14
click at [768, 34] on button "x" at bounding box center [764, 37] width 30 height 28
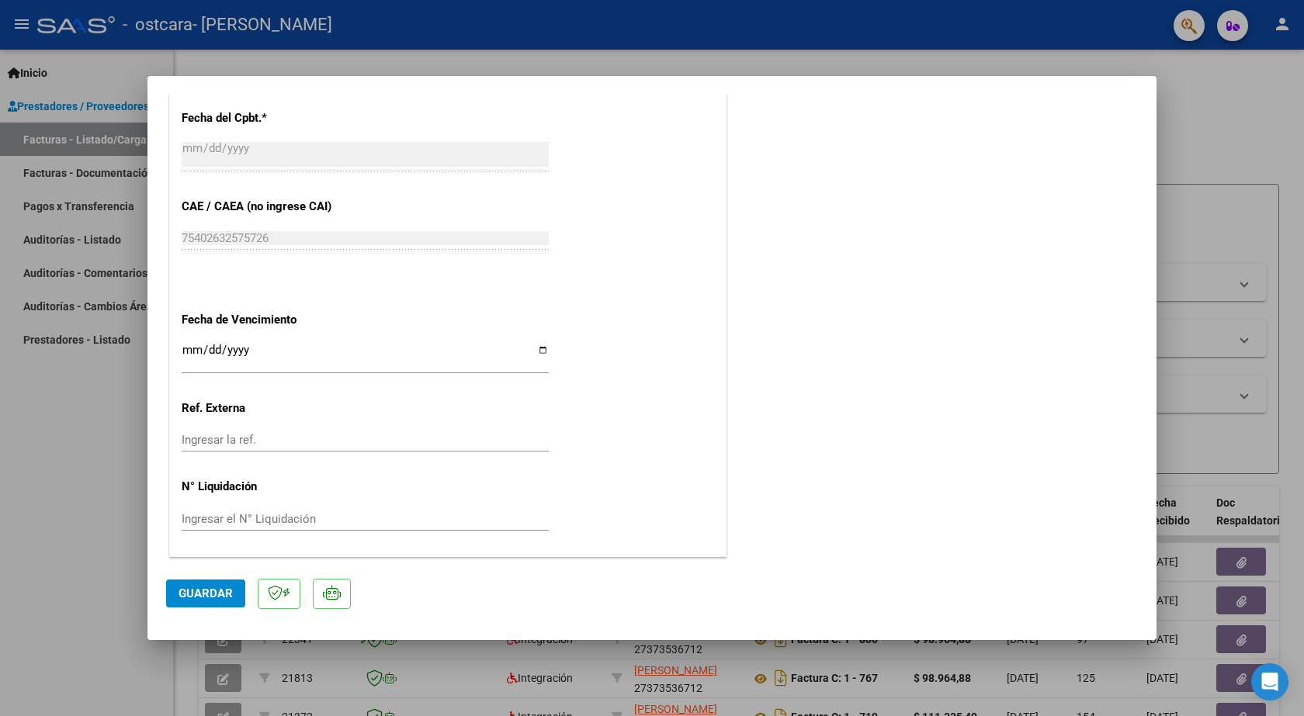
click at [2, 451] on div at bounding box center [652, 358] width 1304 height 716
type input "$ 0,00"
